Goal: Task Accomplishment & Management: Manage account settings

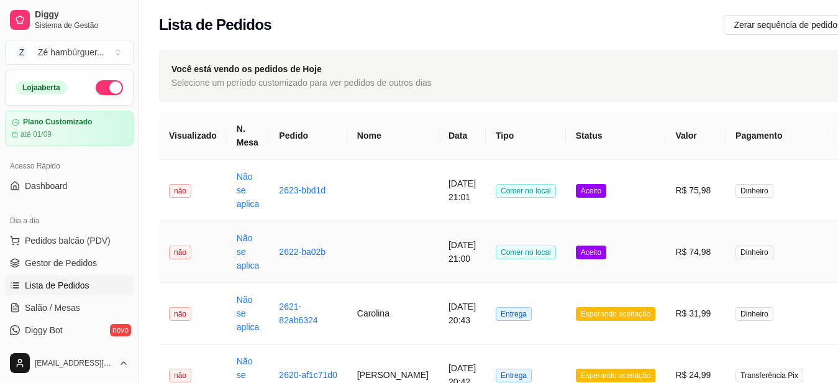
scroll to position [186, 0]
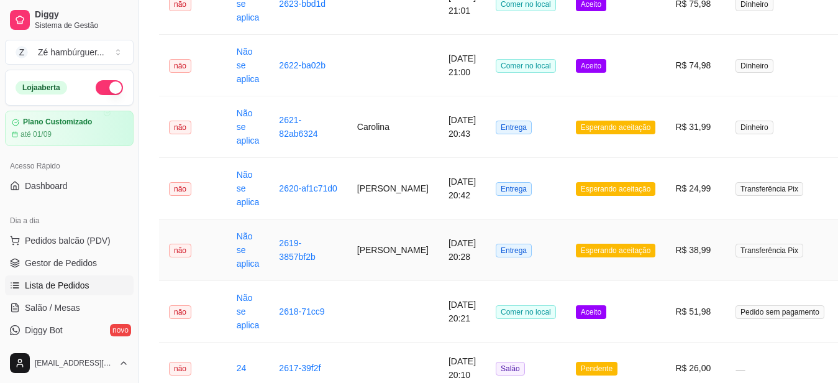
click at [596, 252] on span "Esperando aceitação" at bounding box center [616, 250] width 80 height 14
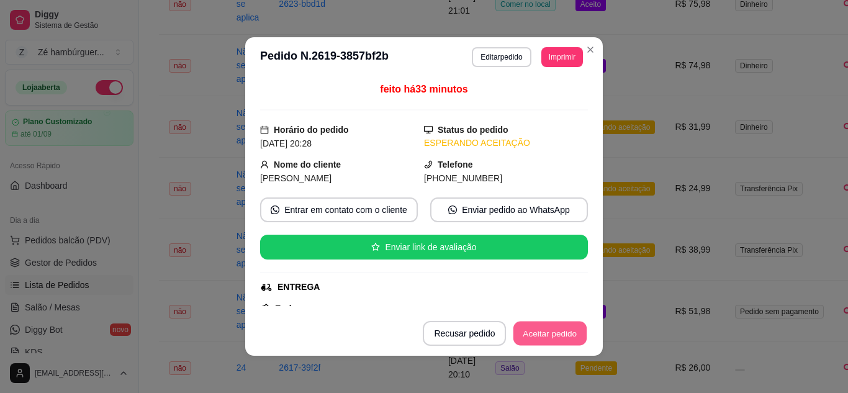
click at [563, 325] on button "Aceitar pedido" at bounding box center [550, 334] width 73 height 24
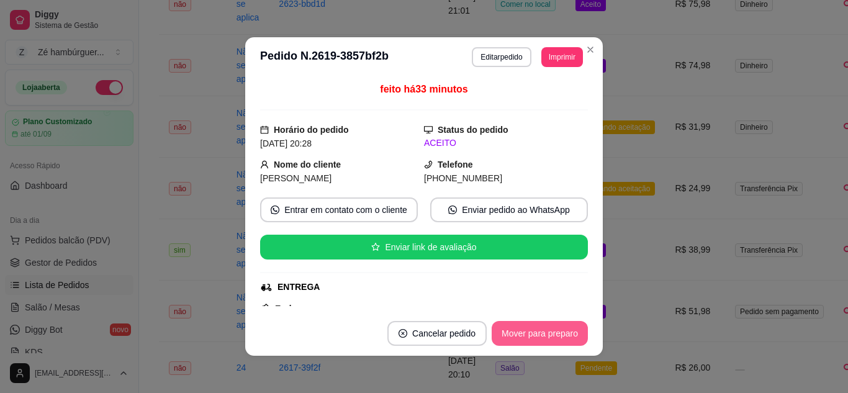
click at [561, 330] on button "Mover para preparo" at bounding box center [540, 333] width 96 height 25
click at [561, 330] on button "Mover para entrega" at bounding box center [540, 334] width 93 height 24
click at [559, 335] on button "Mover para finalizado" at bounding box center [536, 333] width 103 height 25
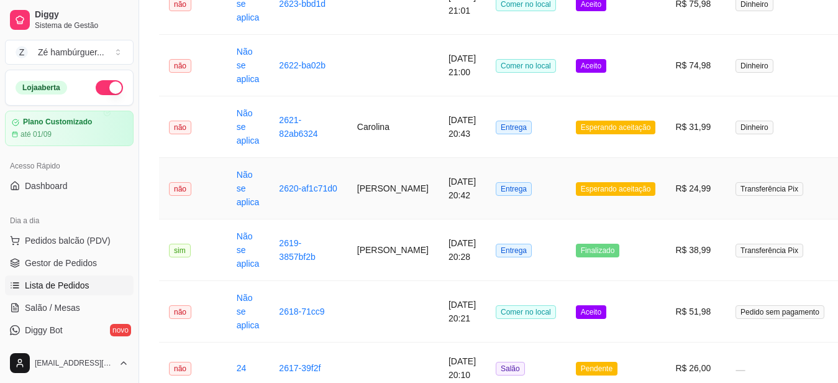
click at [596, 185] on span "Esperando aceitação" at bounding box center [616, 189] width 80 height 14
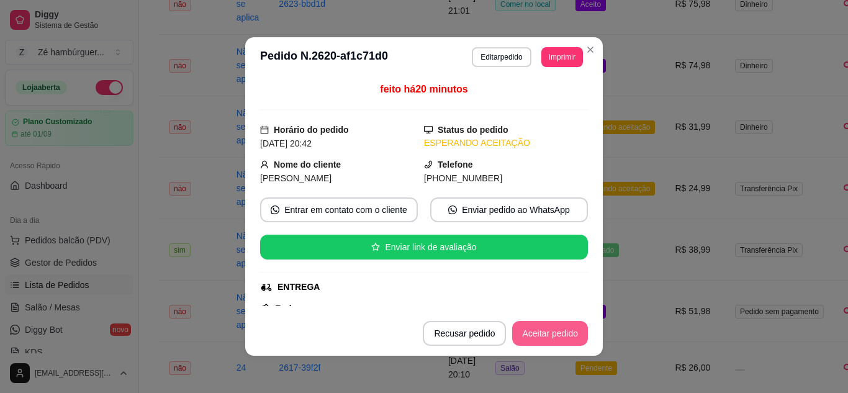
click at [560, 331] on button "Aceitar pedido" at bounding box center [550, 333] width 76 height 25
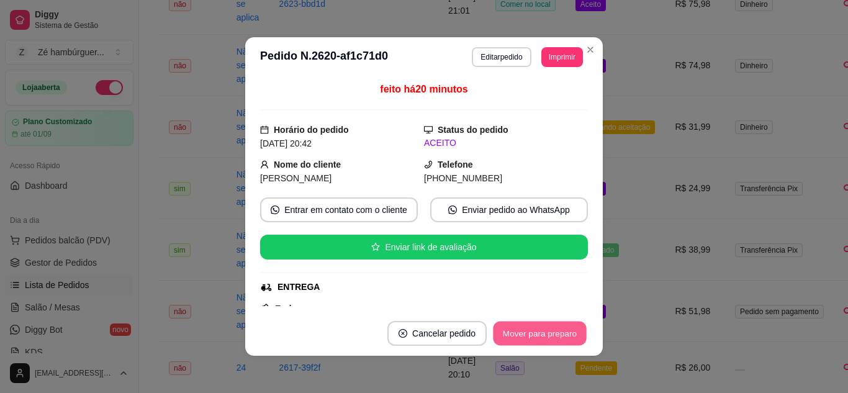
click at [561, 327] on button "Mover para preparo" at bounding box center [539, 334] width 93 height 24
click at [555, 334] on button "Mover para entrega" at bounding box center [540, 333] width 96 height 25
click at [547, 335] on button "Mover para finalizado" at bounding box center [536, 333] width 103 height 25
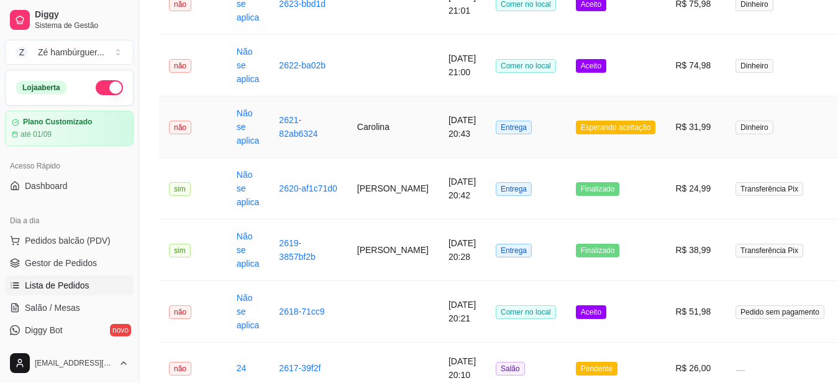
click at [594, 126] on span "Esperando aceitação" at bounding box center [616, 127] width 80 height 14
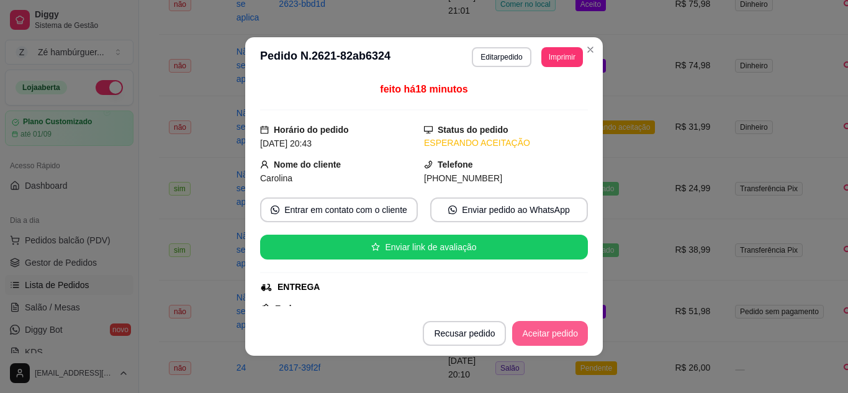
click at [545, 332] on button "Aceitar pedido" at bounding box center [550, 333] width 76 height 25
click at [545, 332] on button "Mover para preparo" at bounding box center [540, 333] width 96 height 25
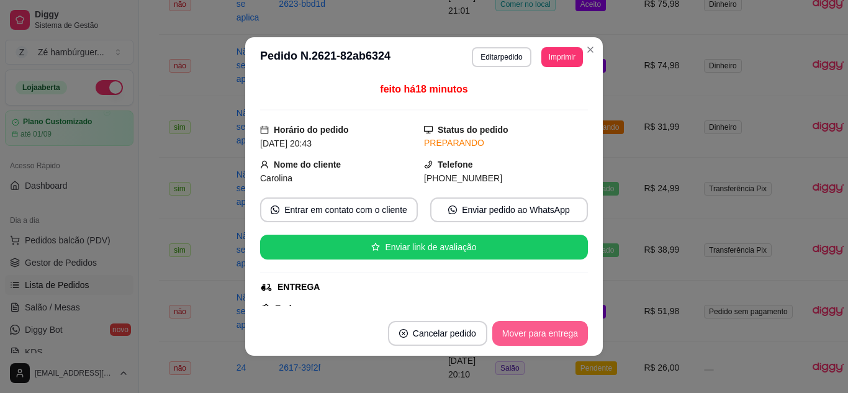
click at [545, 332] on button "Mover para entrega" at bounding box center [540, 333] width 96 height 25
click at [545, 332] on button "Mover para finalizado" at bounding box center [537, 334] width 100 height 24
